Goal: Find specific page/section

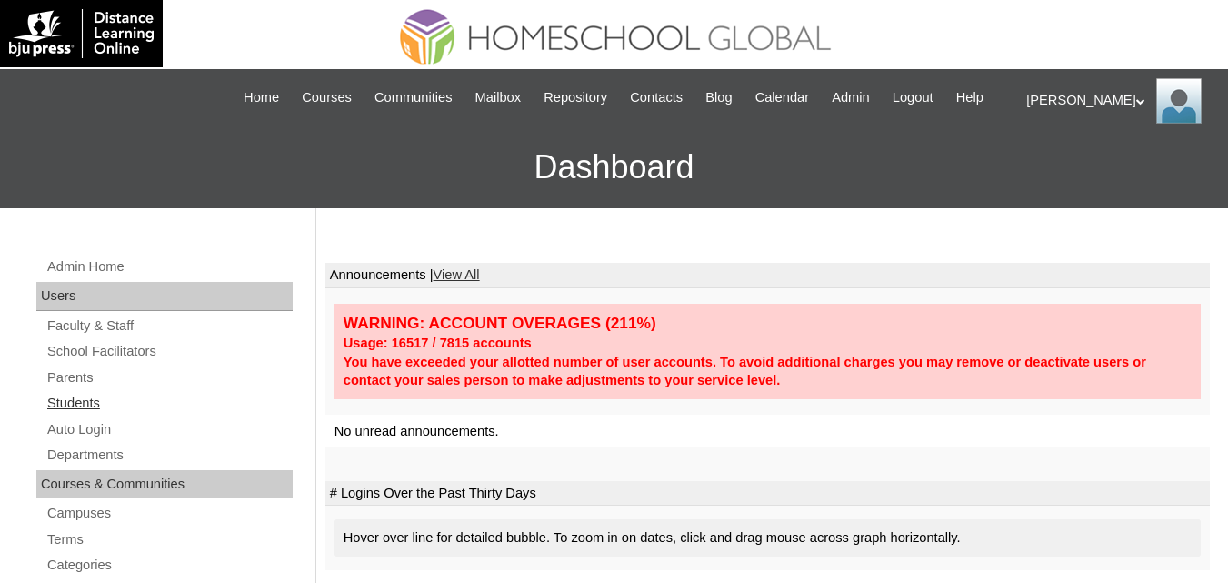
click at [75, 414] on link "Students" at bounding box center [168, 403] width 247 height 23
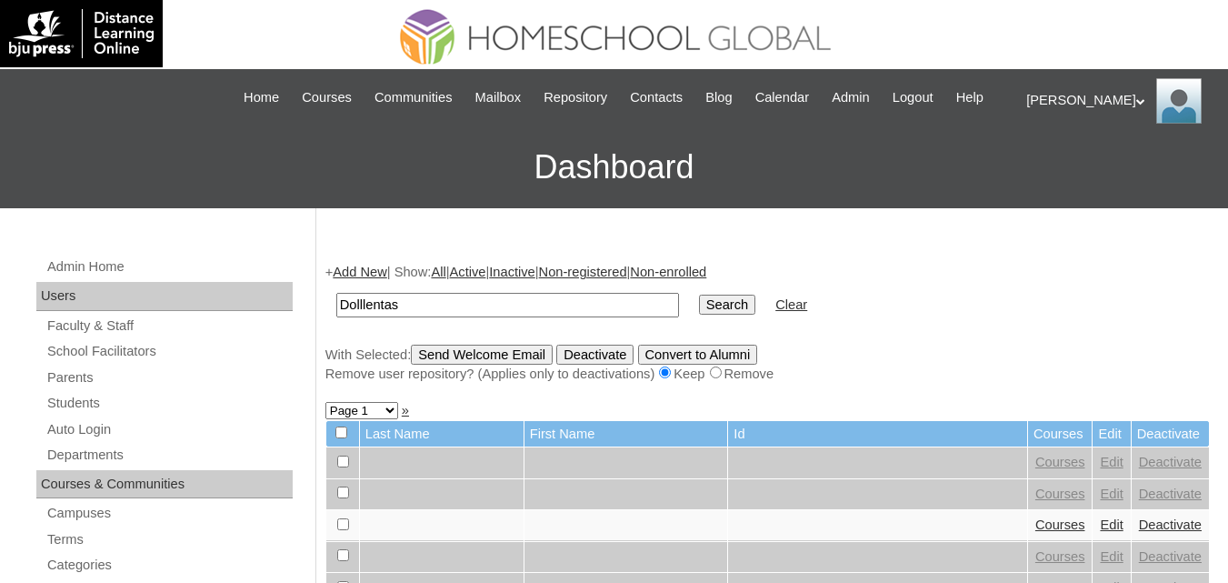
type input "Dolllentas"
click at [699, 294] on input "Search" at bounding box center [727, 304] width 56 height 20
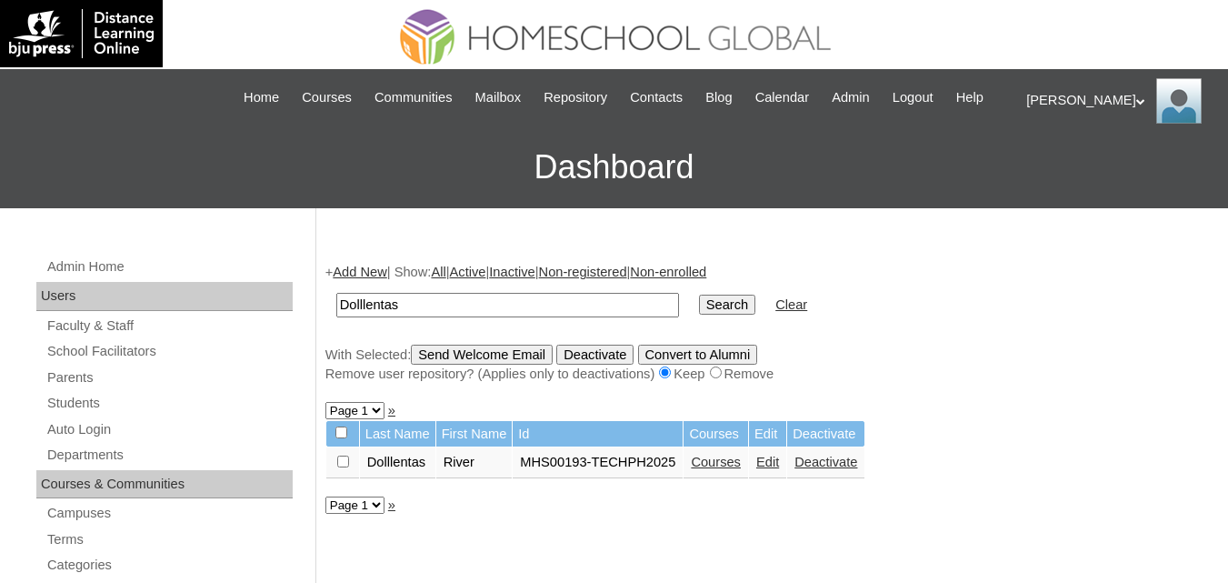
click at [714, 469] on link "Courses" at bounding box center [716, 461] width 50 height 15
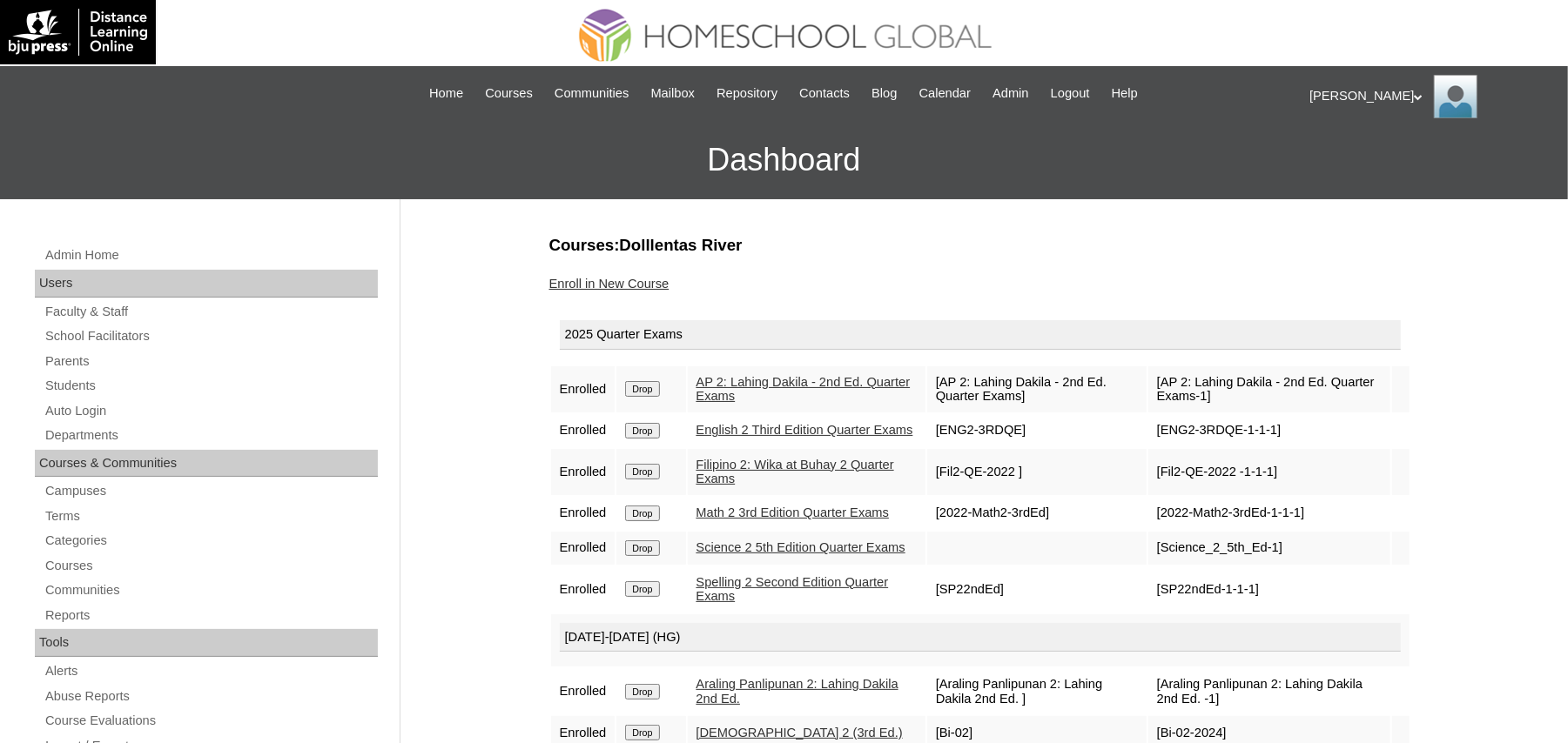
drag, startPoint x: 1161, startPoint y: 15, endPoint x: 423, endPoint y: 449, distance: 856.2
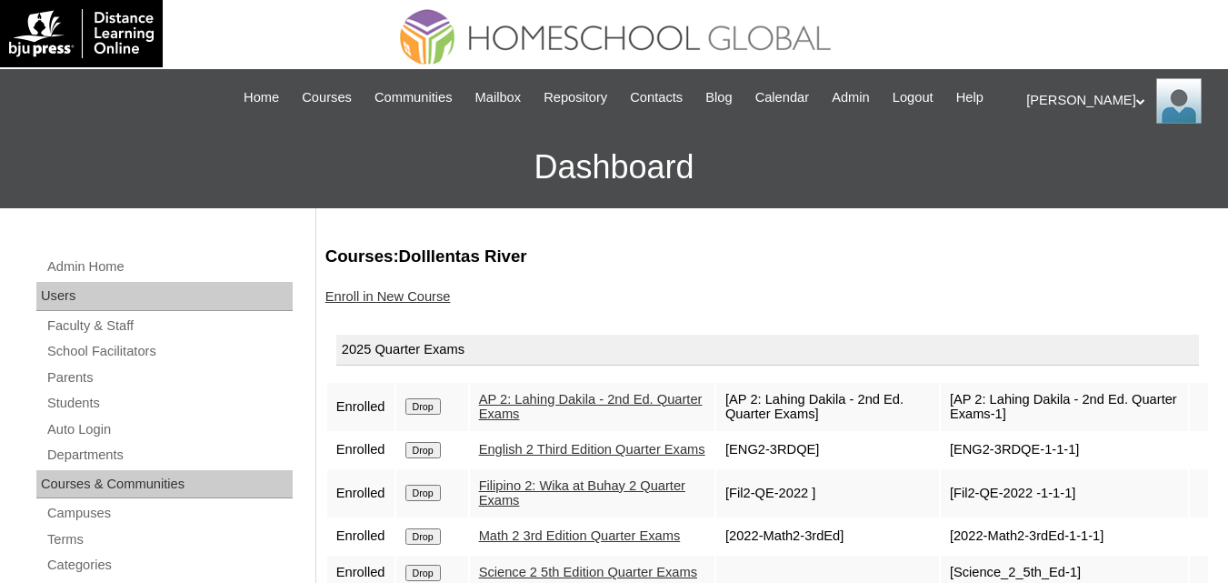
drag, startPoint x: 1469, startPoint y: 2, endPoint x: 691, endPoint y: 251, distance: 816.9
drag, startPoint x: 967, startPoint y: 95, endPoint x: 953, endPoint y: 91, distance: 15.2
click at [933, 95] on span "Logout" at bounding box center [913, 97] width 41 height 21
